Goal: Task Accomplishment & Management: Manage account settings

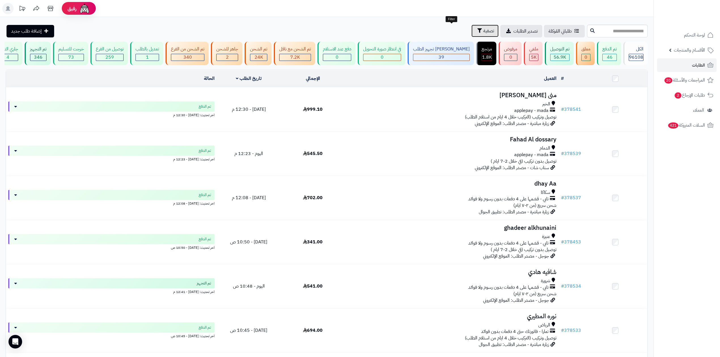
click at [483, 30] on span "تصفية" at bounding box center [488, 30] width 11 height 7
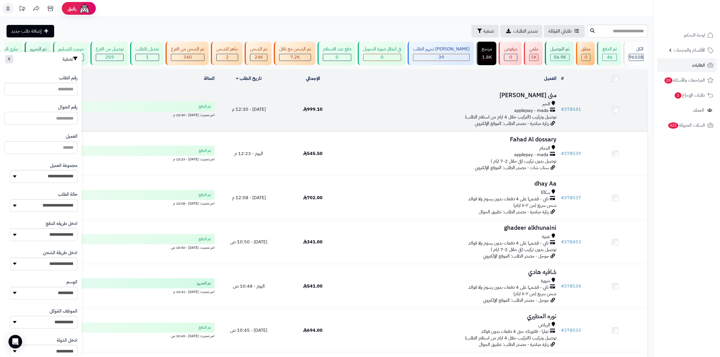
drag, startPoint x: 69, startPoint y: 121, endPoint x: 89, endPoint y: 125, distance: 20.9
click at [69, 121] on input "text" at bounding box center [40, 118] width 73 height 13
type input "*********"
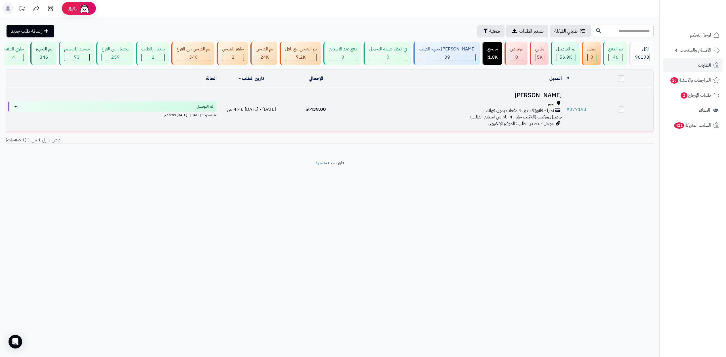
click at [535, 92] on h3 "[PERSON_NAME]" at bounding box center [455, 95] width 211 height 7
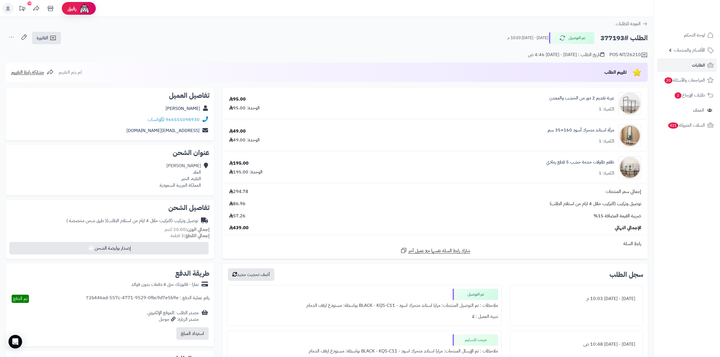
click at [618, 43] on h2 "الطلب #377193" at bounding box center [623, 38] width 47 height 12
click at [616, 40] on h2 "الطلب #377193" at bounding box center [623, 38] width 47 height 12
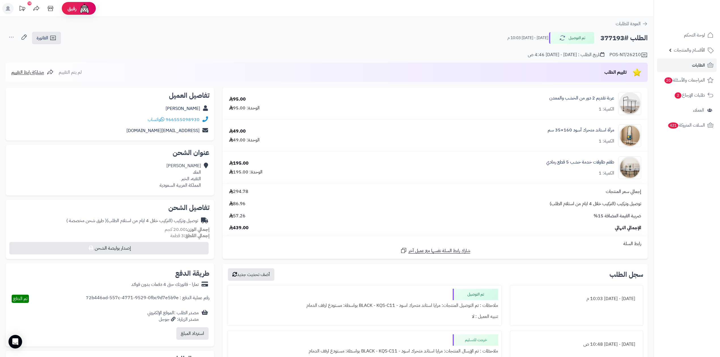
click at [249, 164] on div "195.00" at bounding box center [239, 163] width 20 height 7
drag, startPoint x: 249, startPoint y: 162, endPoint x: 235, endPoint y: 163, distance: 13.9
click at [235, 163] on div "195.00" at bounding box center [239, 163] width 20 height 7
drag, startPoint x: 247, startPoint y: 130, endPoint x: 622, endPoint y: 129, distance: 374.5
click at [622, 129] on tr "مرآة استاند متحرك أسود 160×35 سم الكمية: 1 49.00 الوحدة: 49.00" at bounding box center [435, 136] width 425 height 32
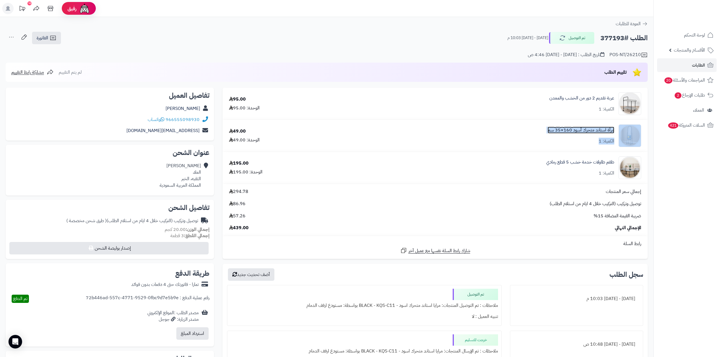
copy div "مرآة استاند متحرك أسود 160×35 سم الكمية: 1"
click at [382, 136] on div "مرآة استاند متحرك أسود 160×35 سم الكمية: 1" at bounding box center [499, 135] width 293 height 23
click at [371, 167] on div "طقم طاولات خدمة خشب 5 قطع رمادي الكمية: 1" at bounding box center [499, 167] width 293 height 23
click at [616, 162] on div "طقم طاولات خدمة خشب 5 قطع رمادي الكمية: 1" at bounding box center [499, 167] width 293 height 23
drag, startPoint x: 616, startPoint y: 129, endPoint x: 547, endPoint y: 135, distance: 69.2
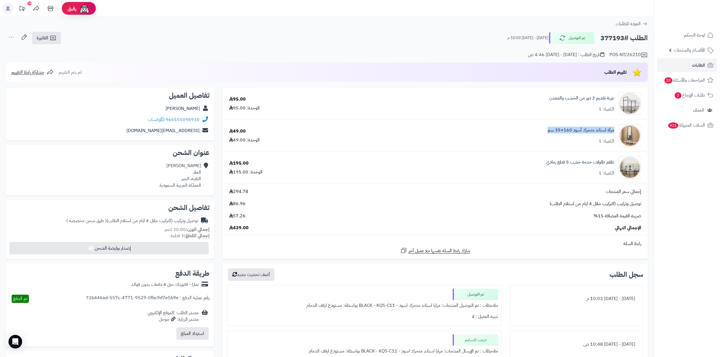
click at [547, 135] on div "مرآة استاند متحرك أسود 160×35 سم الكمية: 1" at bounding box center [499, 135] width 293 height 23
copy link "مرآة استاند متحرك أسود 160×35 سم"
click at [615, 36] on h2 "الطلب #377193" at bounding box center [623, 38] width 47 height 12
copy h2 "377193"
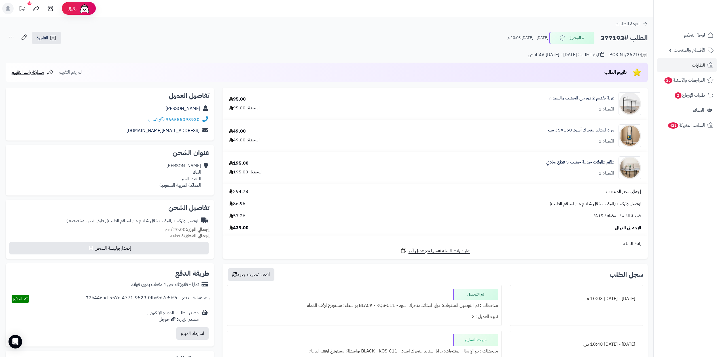
copy h2 "377193"
drag, startPoint x: 564, startPoint y: 55, endPoint x: 576, endPoint y: 51, distance: 12.9
click at [576, 52] on div "تاريخ الطلب : الثلاثاء - ١٦ سبتمبر ٢٠٢٥ - 4:46 ص" at bounding box center [566, 55] width 77 height 7
click at [402, 50] on div "POS-NT/26210 تاريخ الطلب : الثلاثاء - ١٦ سبتمبر ٢٠٢٥ - 4:46 ص" at bounding box center [327, 52] width 642 height 14
drag, startPoint x: 247, startPoint y: 97, endPoint x: 227, endPoint y: 99, distance: 20.5
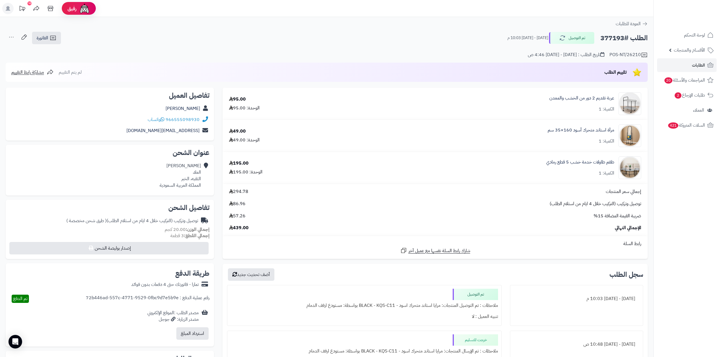
click at [227, 99] on div "95.00 الوحدة: 95.00" at bounding box center [286, 103] width 123 height 15
drag, startPoint x: 227, startPoint y: 106, endPoint x: 617, endPoint y: 98, distance: 390.1
click at [617, 98] on tr "عربة تقديم 2 دور من الخشب والمعدن الكمية: 1 95.00 الوحدة: 95.00" at bounding box center [435, 104] width 425 height 32
copy tr "عربة تقديم 2 دور من الخشب والمعدن الكمية: 1 95.00 الوحدة: 95.00"
click at [379, 102] on div "عربة تقديم 2 دور من الخشب والمعدن الكمية: 1" at bounding box center [499, 103] width 293 height 23
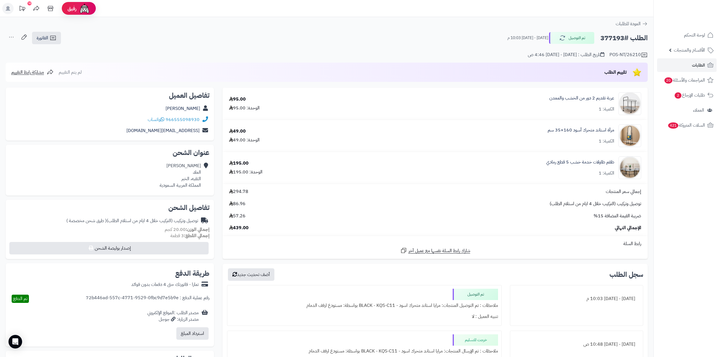
drag, startPoint x: 616, startPoint y: 96, endPoint x: 225, endPoint y: 108, distance: 391.4
click at [225, 108] on tr "عربة تقديم 2 دور من الخشب والمعدن الكمية: 1 95.00 الوحدة: 95.00" at bounding box center [435, 104] width 425 height 32
click at [688, 62] on link "الطلبات" at bounding box center [687, 65] width 60 height 14
